Goal: Understand process/instructions: Learn about a topic

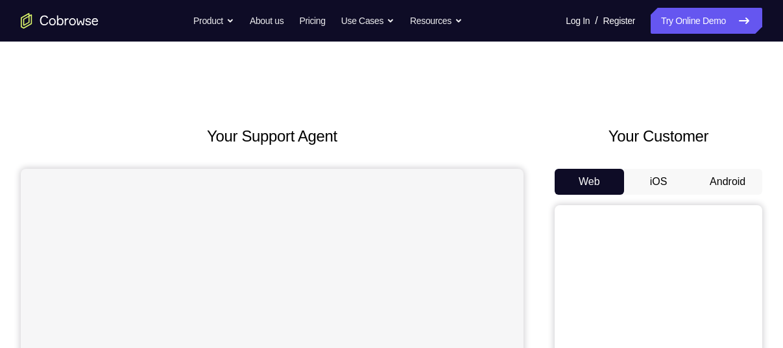
click at [715, 181] on button "Android" at bounding box center [727, 182] width 69 height 26
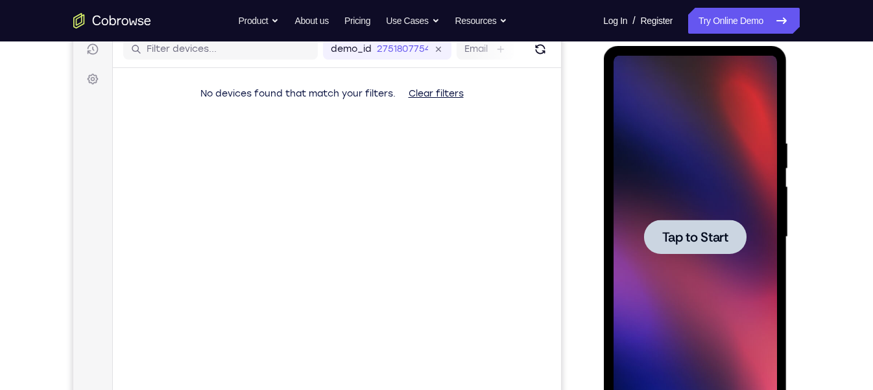
click at [716, 251] on div at bounding box center [694, 237] width 102 height 34
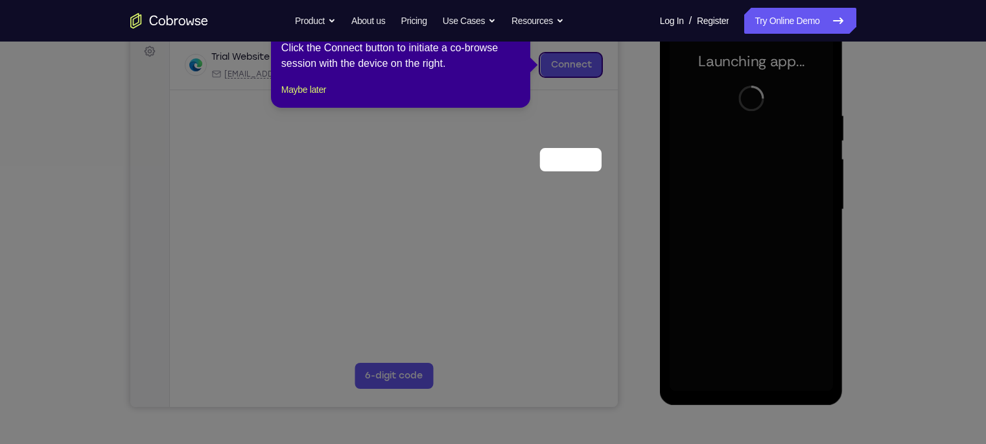
scroll to position [93, 0]
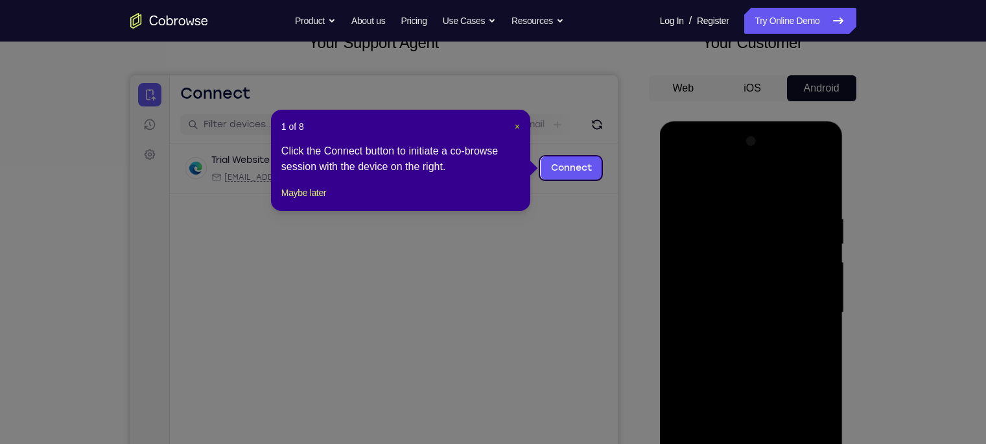
click at [517, 130] on span "×" at bounding box center [517, 126] width 5 height 10
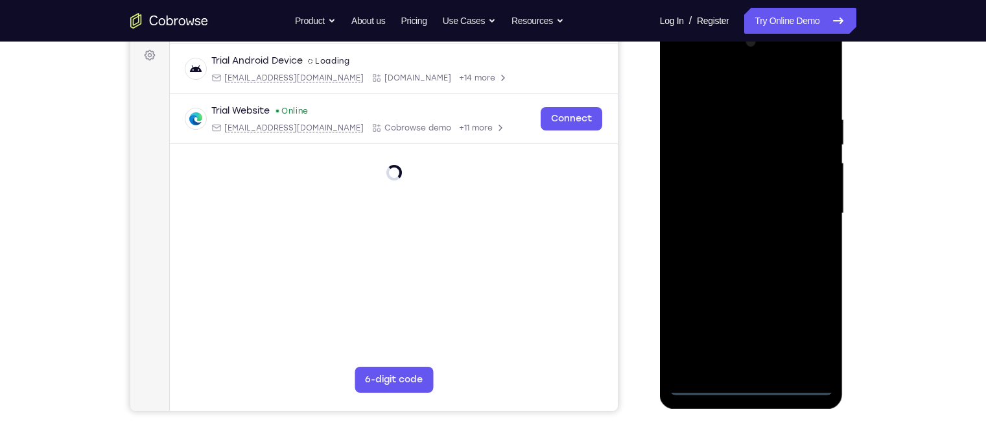
scroll to position [212, 0]
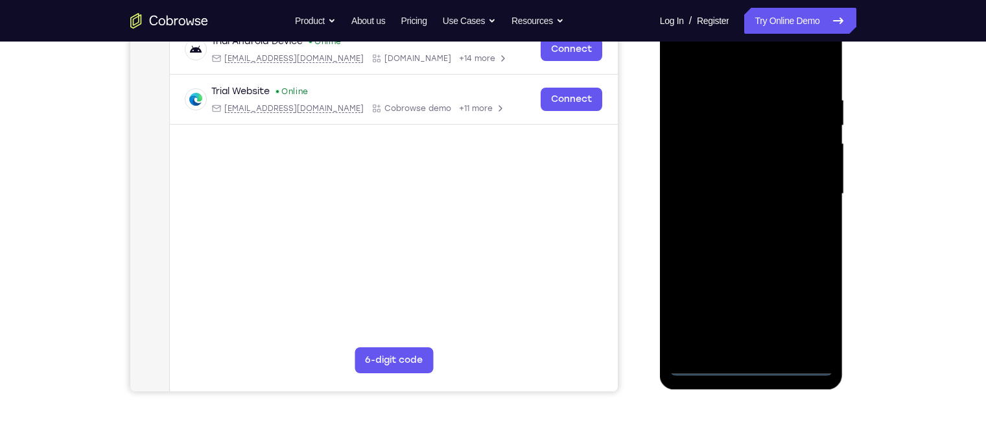
click at [754, 347] on div at bounding box center [751, 193] width 163 height 363
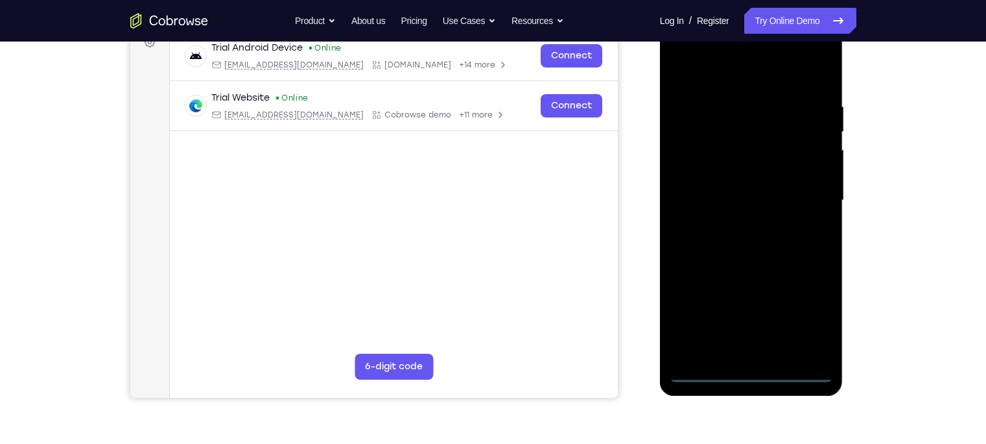
scroll to position [204, 0]
click at [782, 305] on div at bounding box center [751, 201] width 163 height 363
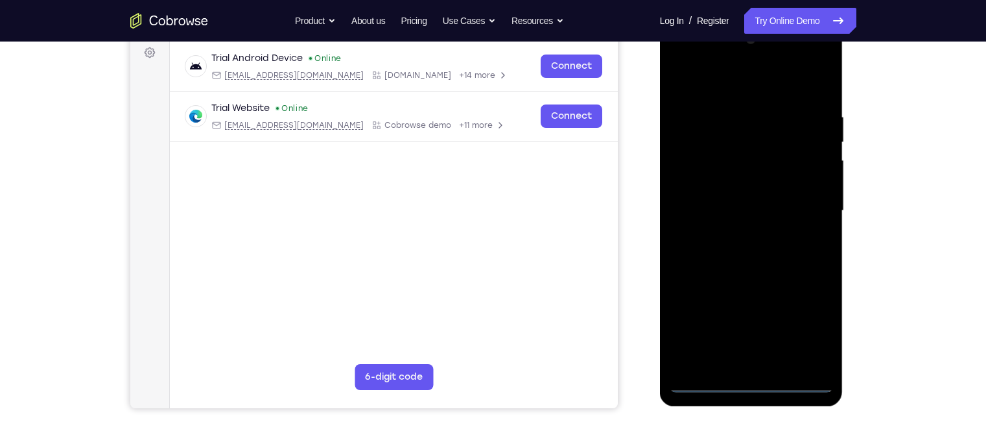
scroll to position [194, 0]
click at [728, 92] on div at bounding box center [751, 211] width 163 height 363
click at [748, 92] on div at bounding box center [751, 211] width 163 height 363
click at [782, 205] on div at bounding box center [751, 211] width 163 height 363
click at [743, 235] on div at bounding box center [751, 211] width 163 height 363
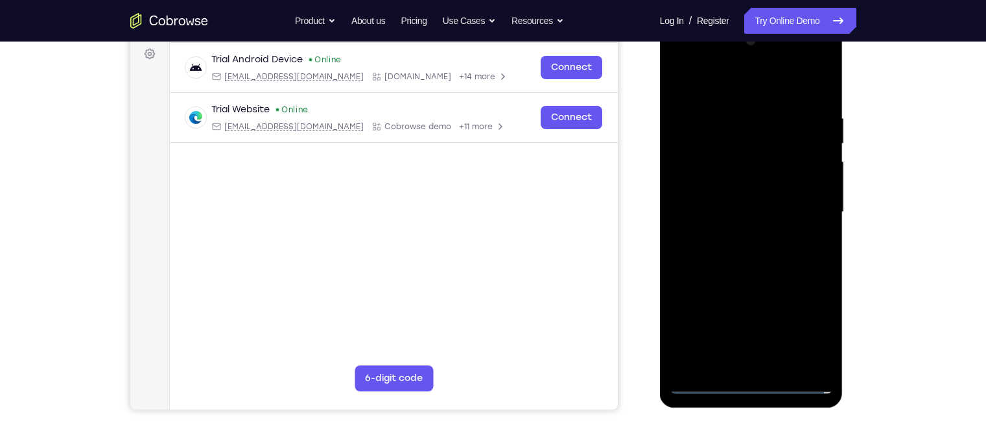
click at [728, 205] on div at bounding box center [751, 211] width 163 height 363
click at [719, 197] on div at bounding box center [751, 211] width 163 height 363
click at [711, 214] on div at bounding box center [751, 211] width 163 height 363
click at [732, 256] on div at bounding box center [751, 211] width 163 height 363
click at [728, 256] on div at bounding box center [751, 211] width 163 height 363
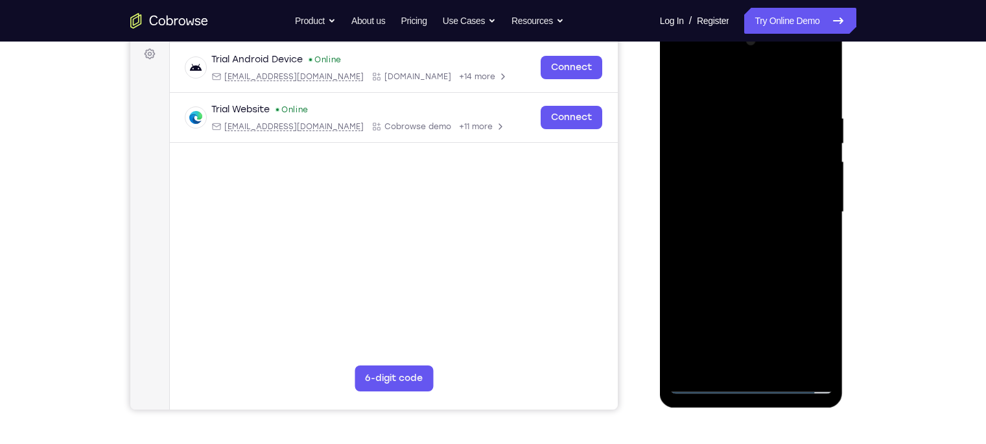
click at [728, 256] on div at bounding box center [751, 211] width 163 height 363
click at [782, 277] on div at bounding box center [751, 211] width 163 height 363
click at [782, 265] on div at bounding box center [751, 211] width 163 height 363
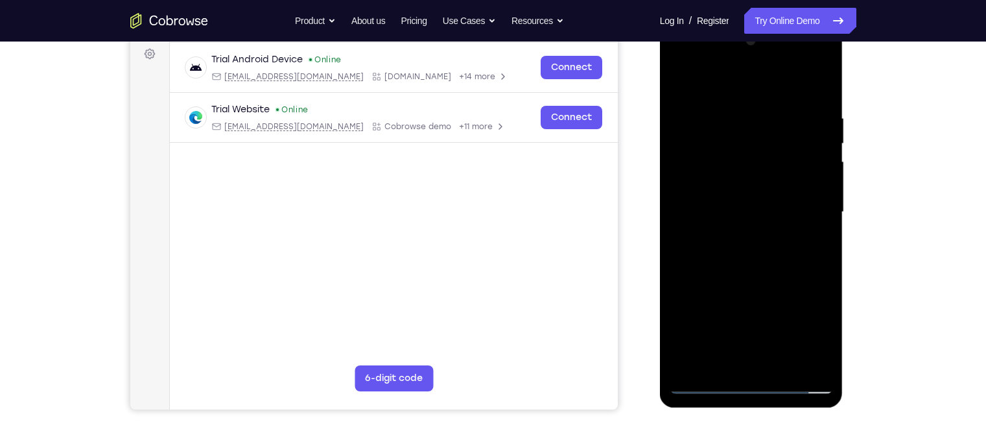
click at [782, 265] on div at bounding box center [751, 211] width 163 height 363
click at [782, 270] on div at bounding box center [751, 211] width 163 height 363
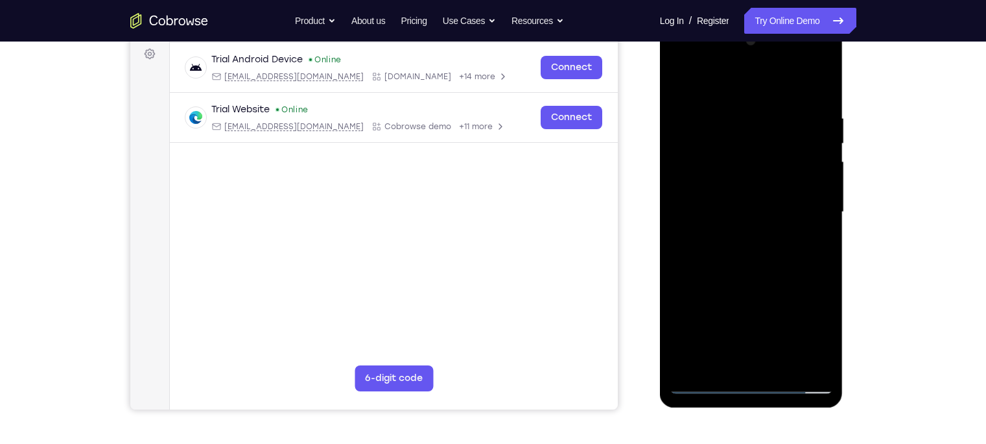
click at [782, 270] on div at bounding box center [751, 211] width 163 height 363
click at [782, 266] on div at bounding box center [751, 211] width 163 height 363
click at [782, 274] on div at bounding box center [751, 211] width 163 height 363
click at [782, 347] on div at bounding box center [751, 211] width 163 height 363
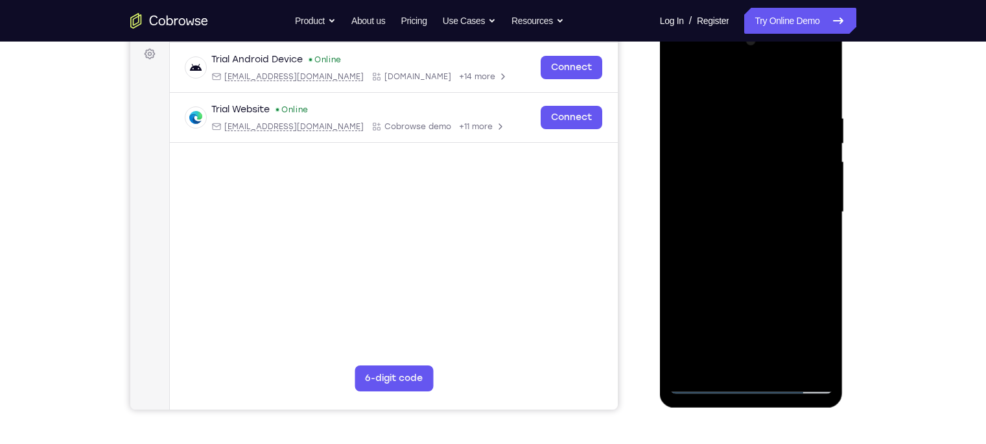
click at [782, 272] on div at bounding box center [751, 211] width 163 height 363
click at [729, 115] on div at bounding box center [751, 211] width 163 height 363
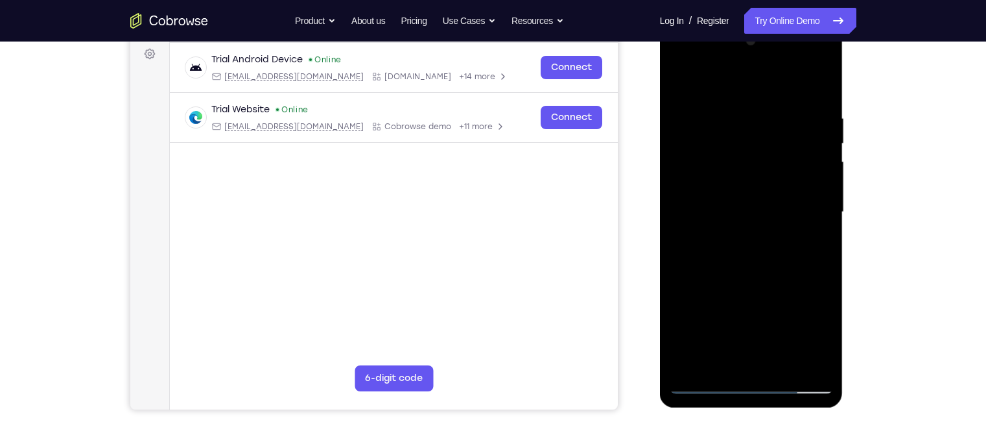
click at [782, 193] on div at bounding box center [751, 211] width 163 height 363
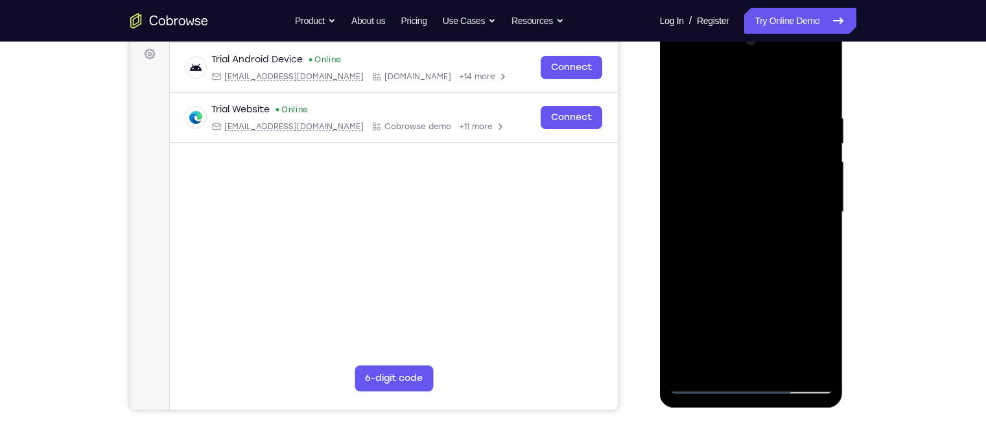
click at [782, 193] on div at bounding box center [751, 211] width 163 height 363
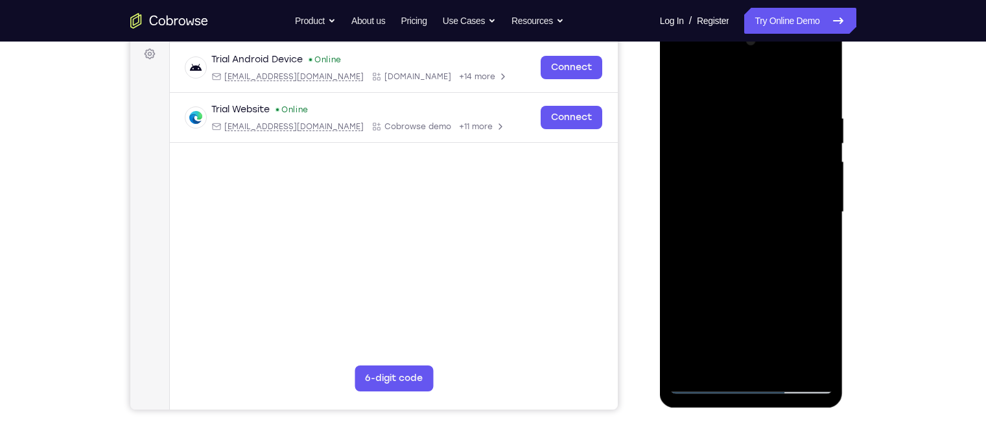
click at [782, 193] on div at bounding box center [751, 211] width 163 height 363
click at [782, 83] on div at bounding box center [751, 211] width 163 height 363
click at [782, 347] on div at bounding box center [751, 211] width 163 height 363
click at [746, 285] on div at bounding box center [751, 211] width 163 height 363
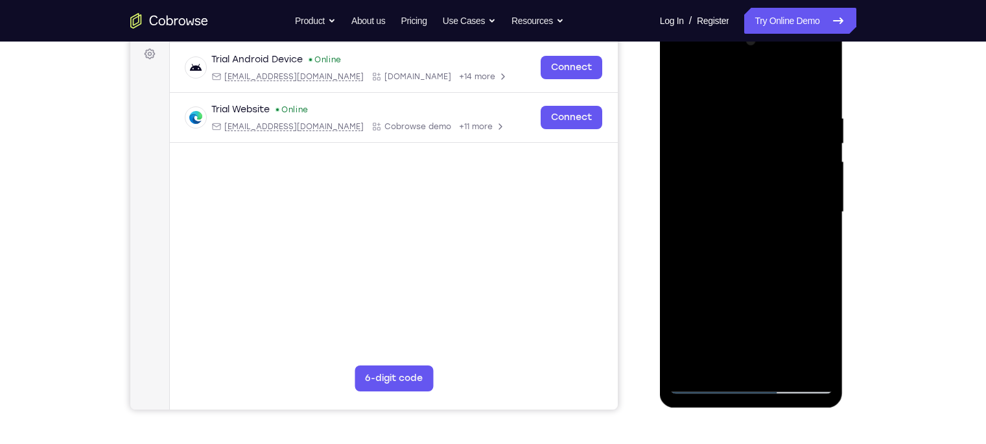
click at [770, 255] on div at bounding box center [751, 211] width 163 height 363
click at [741, 347] on div at bounding box center [751, 211] width 163 height 363
click at [782, 245] on div at bounding box center [751, 211] width 163 height 363
click at [680, 81] on div at bounding box center [751, 211] width 163 height 363
click at [745, 220] on div at bounding box center [751, 211] width 163 height 363
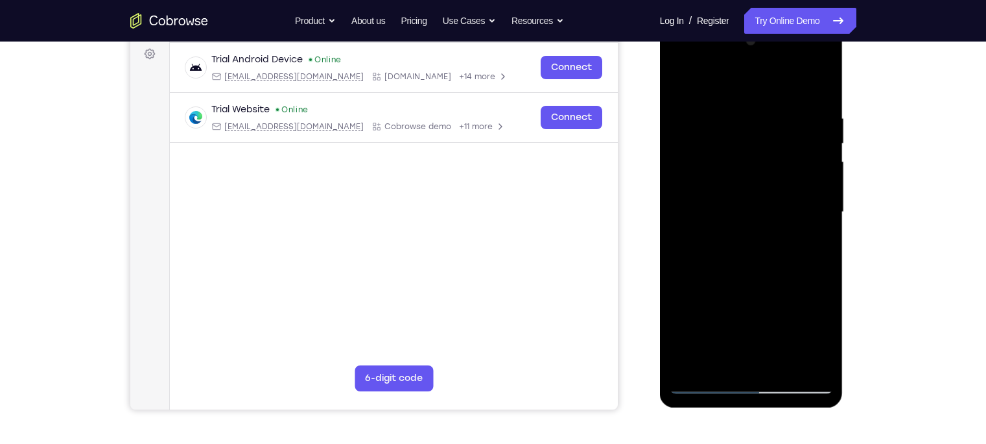
click at [735, 347] on div at bounding box center [751, 211] width 163 height 363
click at [782, 244] on div at bounding box center [751, 211] width 163 height 363
click at [678, 88] on div at bounding box center [751, 211] width 163 height 363
click at [735, 239] on div at bounding box center [751, 211] width 163 height 363
click at [782, 246] on div at bounding box center [751, 211] width 163 height 363
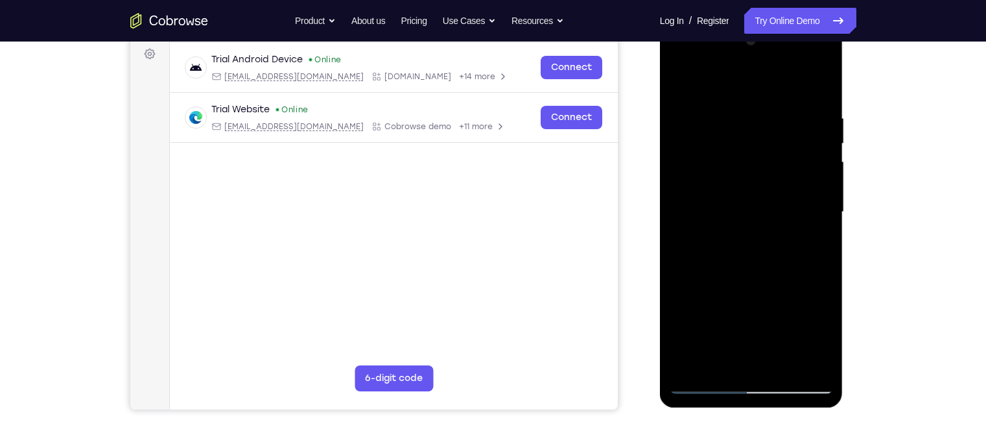
click at [680, 83] on div at bounding box center [751, 211] width 163 height 363
click at [768, 108] on div at bounding box center [751, 211] width 163 height 363
click at [782, 150] on div at bounding box center [751, 211] width 163 height 363
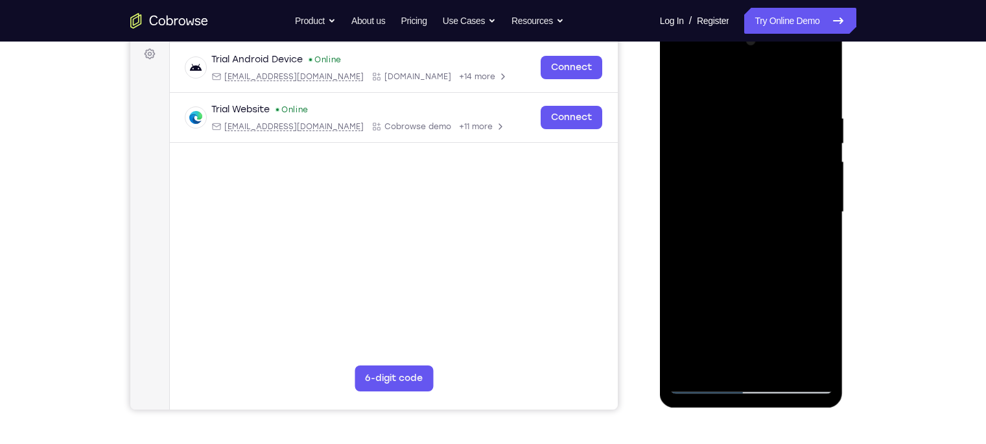
click at [782, 150] on div at bounding box center [751, 211] width 163 height 363
drag, startPoint x: 824, startPoint y: 150, endPoint x: 737, endPoint y: 157, distance: 87.8
click at [737, 157] on div at bounding box center [751, 211] width 163 height 363
drag, startPoint x: 782, startPoint y: 180, endPoint x: 699, endPoint y: 182, distance: 83.0
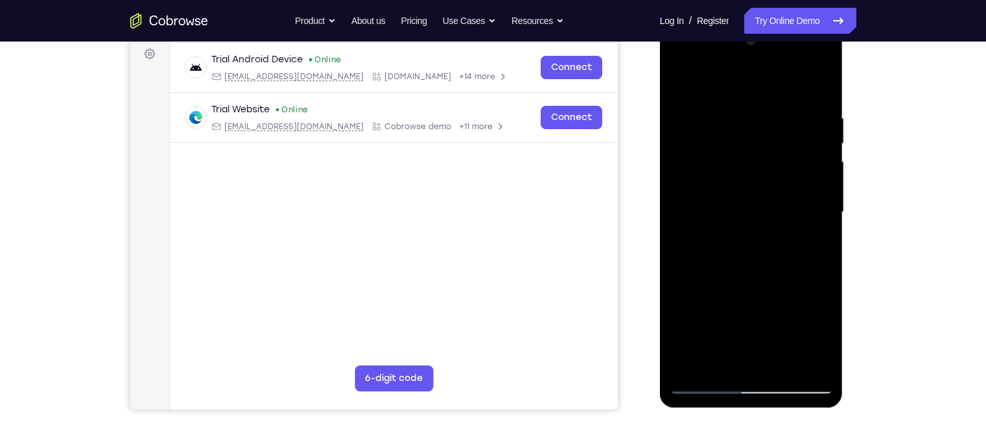
click at [699, 182] on div at bounding box center [751, 211] width 163 height 363
drag, startPoint x: 802, startPoint y: 182, endPoint x: 742, endPoint y: 198, distance: 62.3
click at [742, 198] on div at bounding box center [751, 211] width 163 height 363
click at [782, 208] on div at bounding box center [751, 211] width 163 height 363
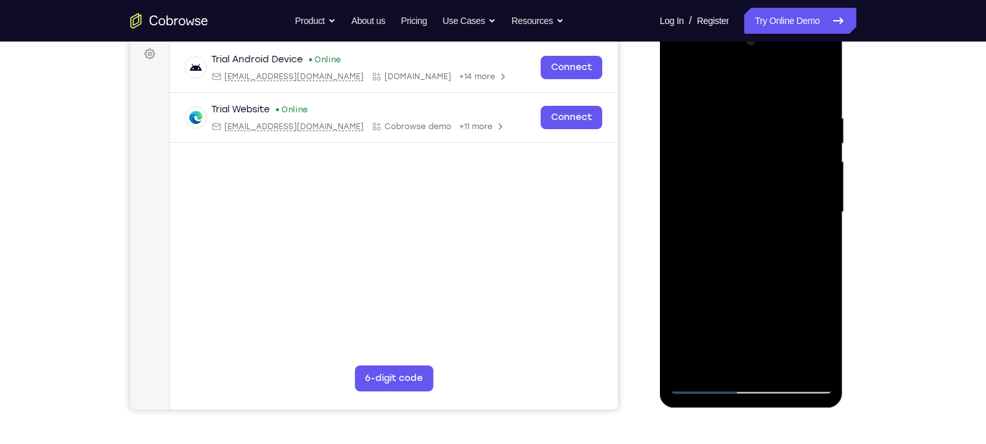
click at [782, 208] on div at bounding box center [751, 211] width 163 height 363
click at [782, 197] on div at bounding box center [751, 211] width 163 height 363
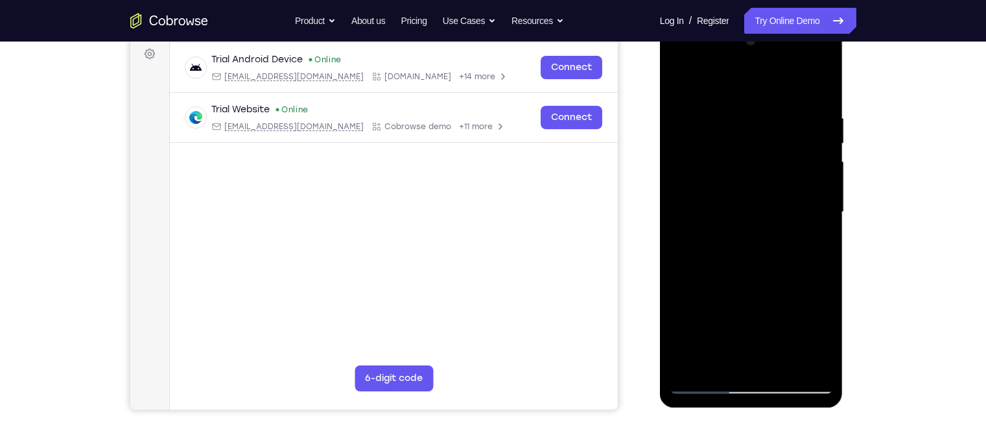
click at [782, 197] on div at bounding box center [751, 211] width 163 height 363
drag, startPoint x: 816, startPoint y: 197, endPoint x: 746, endPoint y: 215, distance: 72.2
click at [746, 215] on div at bounding box center [751, 211] width 163 height 363
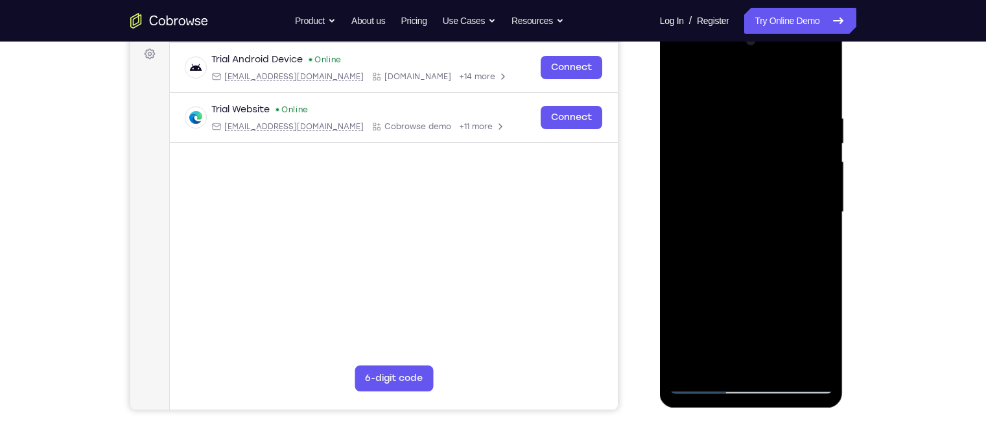
click at [782, 191] on div at bounding box center [751, 211] width 163 height 363
click at [677, 208] on div at bounding box center [751, 211] width 163 height 363
click at [782, 178] on div at bounding box center [751, 211] width 163 height 363
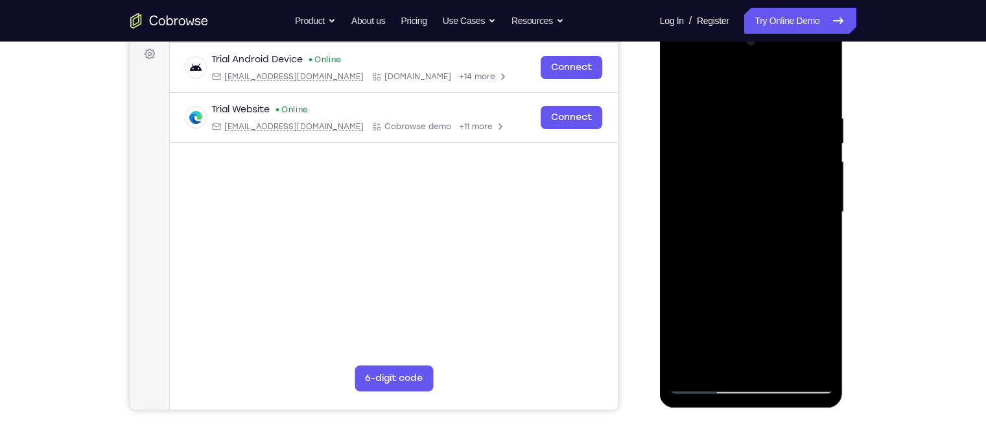
click at [782, 139] on div at bounding box center [751, 211] width 163 height 363
drag, startPoint x: 826, startPoint y: 139, endPoint x: 768, endPoint y: 151, distance: 59.6
click at [768, 151] on div at bounding box center [751, 211] width 163 height 363
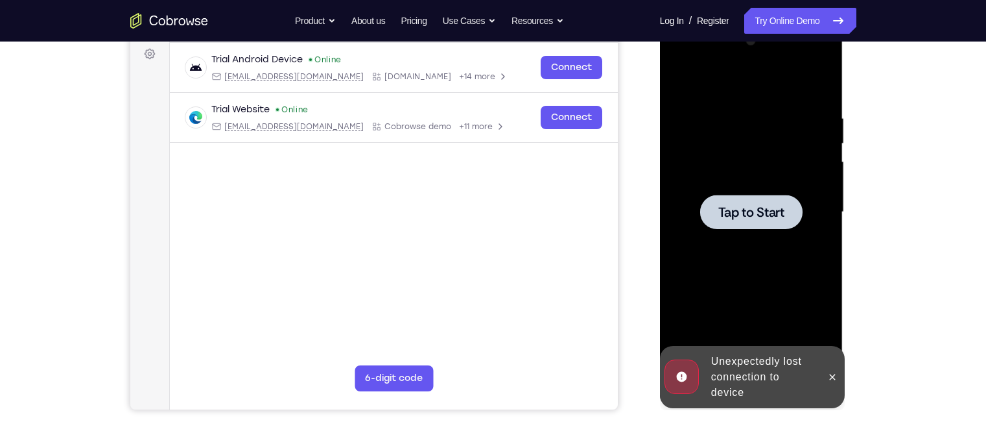
click at [747, 200] on div at bounding box center [751, 212] width 102 height 34
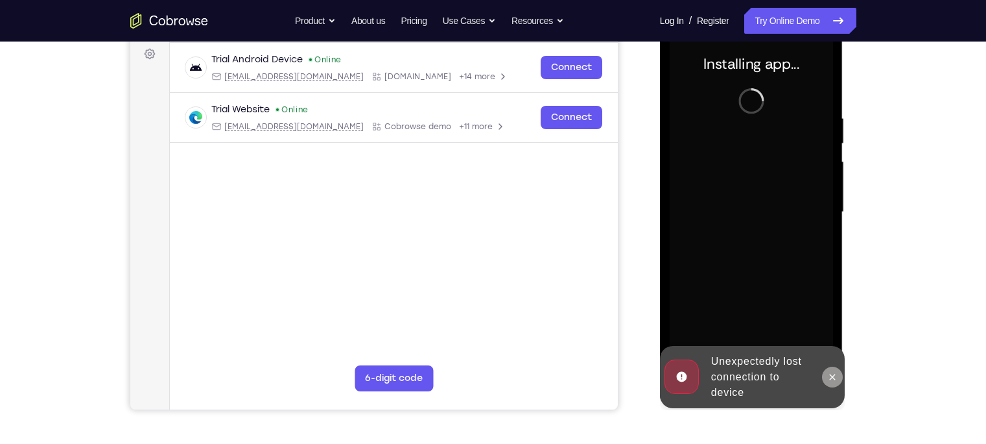
click at [782, 347] on icon at bounding box center [832, 377] width 10 height 10
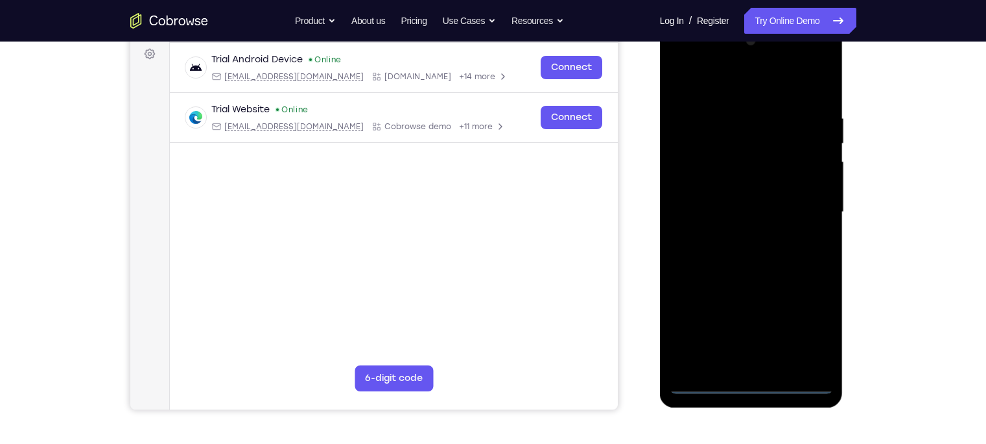
click at [753, 347] on div at bounding box center [751, 211] width 163 height 363
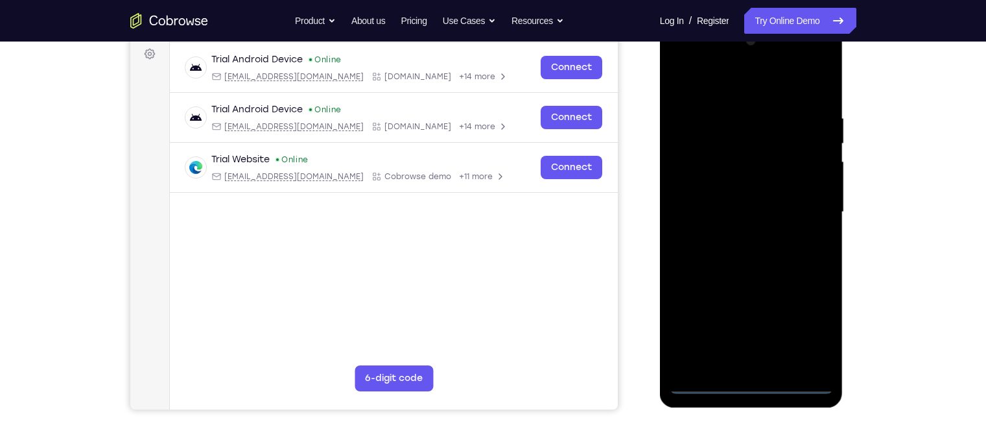
click at [782, 316] on div at bounding box center [751, 211] width 163 height 363
click at [744, 80] on div at bounding box center [751, 211] width 163 height 363
click at [782, 205] on div at bounding box center [751, 211] width 163 height 363
click at [740, 237] on div at bounding box center [751, 211] width 163 height 363
click at [726, 198] on div at bounding box center [751, 211] width 163 height 363
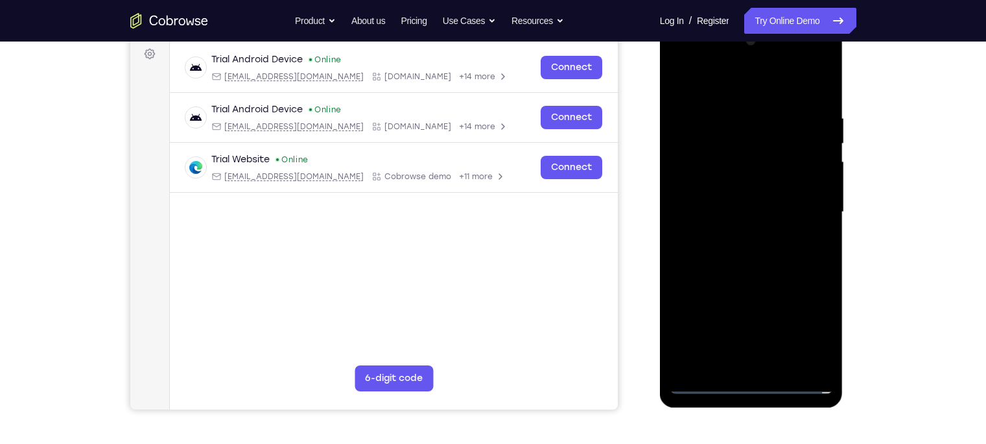
click at [715, 190] on div at bounding box center [751, 211] width 163 height 363
click at [711, 205] on div at bounding box center [751, 211] width 163 height 363
click at [694, 247] on div at bounding box center [751, 211] width 163 height 363
click at [746, 248] on div at bounding box center [751, 211] width 163 height 363
click at [715, 254] on div at bounding box center [751, 211] width 163 height 363
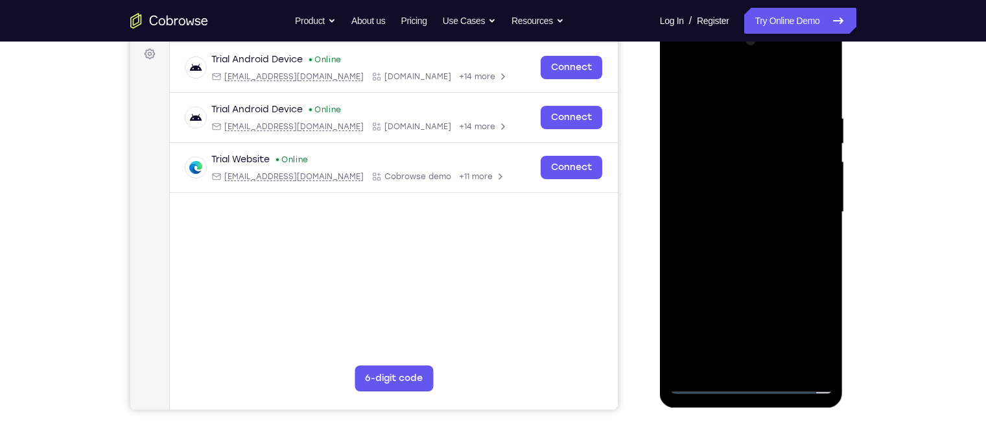
click at [715, 254] on div at bounding box center [751, 211] width 163 height 363
click at [745, 107] on div at bounding box center [751, 211] width 163 height 363
click at [738, 110] on div at bounding box center [751, 211] width 163 height 363
click at [782, 97] on div at bounding box center [751, 211] width 163 height 363
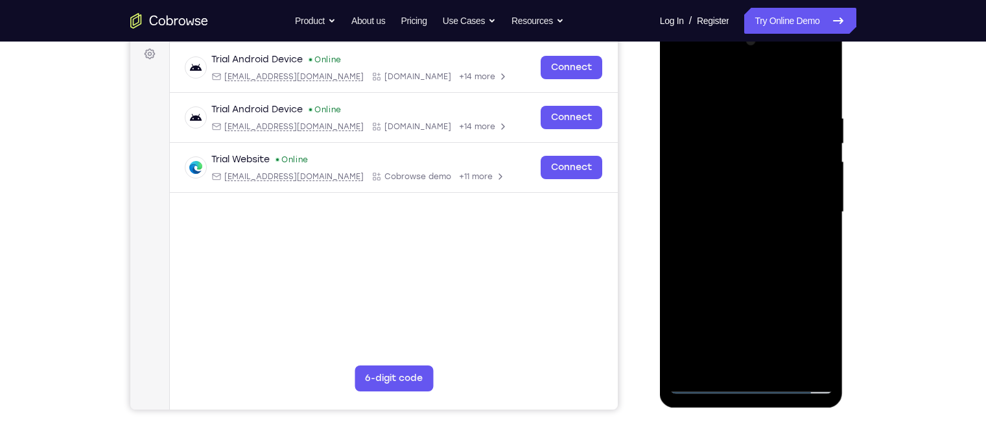
click at [731, 121] on div at bounding box center [751, 211] width 163 height 363
click at [782, 347] on div at bounding box center [751, 211] width 163 height 363
click at [782, 191] on div at bounding box center [751, 211] width 163 height 363
click at [782, 194] on div at bounding box center [751, 211] width 163 height 363
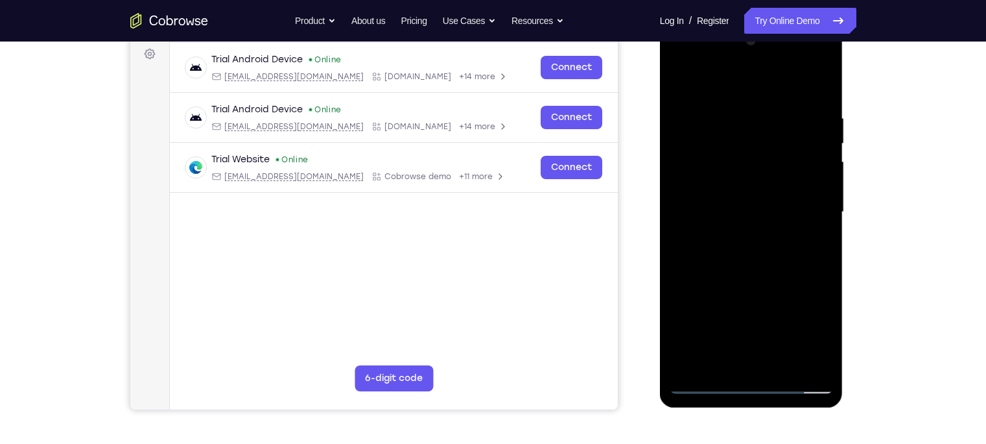
click at [782, 194] on div at bounding box center [751, 211] width 163 height 363
drag, startPoint x: 788, startPoint y: 187, endPoint x: 694, endPoint y: 193, distance: 94.2
click at [694, 193] on div at bounding box center [751, 211] width 163 height 363
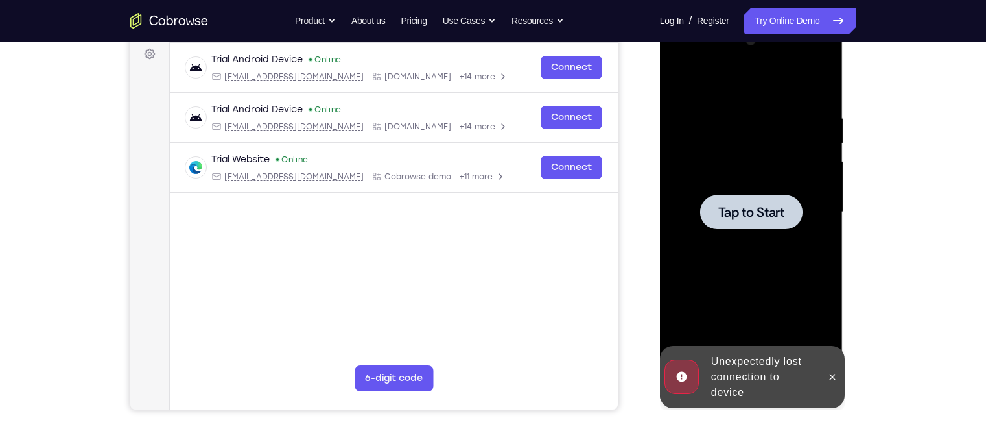
click at [735, 161] on div at bounding box center [751, 211] width 163 height 363
